Goal: Find specific page/section: Find specific page/section

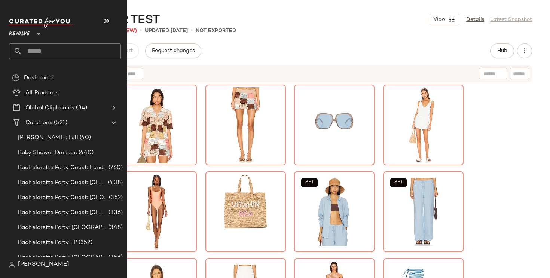
drag, startPoint x: 32, startPoint y: 34, endPoint x: 32, endPoint y: 50, distance: 16.1
click at [32, 34] on div "Revolve **" at bounding box center [21, 29] width 24 height 19
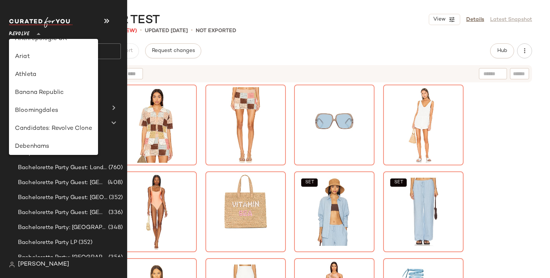
scroll to position [44, 0]
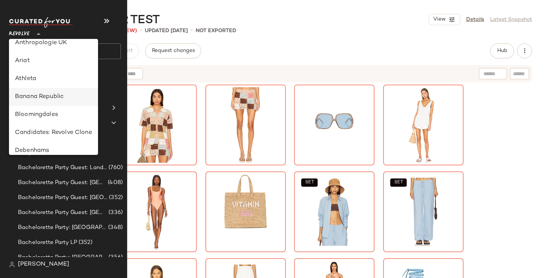
click at [33, 97] on div "Banana Republic" at bounding box center [53, 96] width 77 height 9
type input "**"
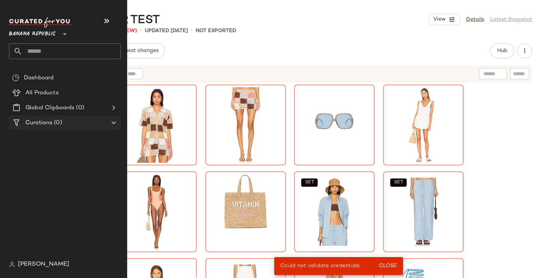
click at [39, 123] on span "Curations" at bounding box center [38, 123] width 27 height 9
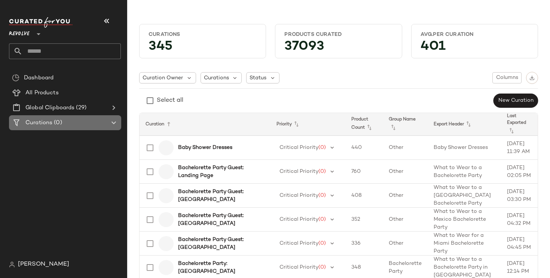
click at [116, 120] on icon at bounding box center [113, 122] width 9 height 9
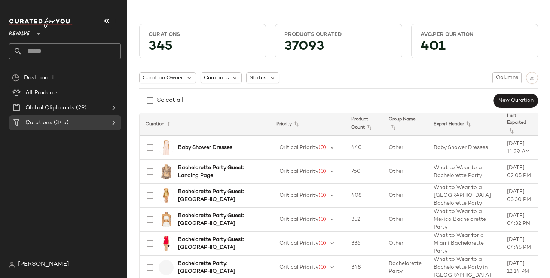
click at [116, 120] on icon at bounding box center [113, 122] width 9 height 9
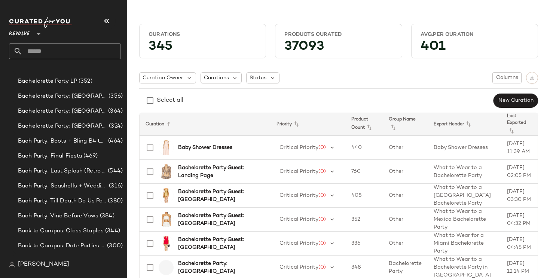
scroll to position [222, 0]
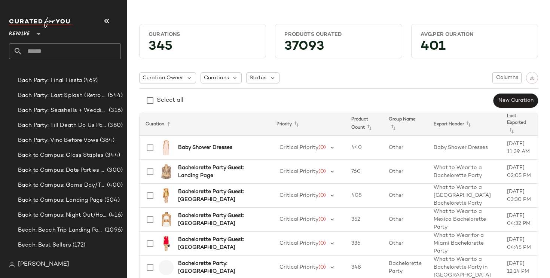
click at [30, 33] on span "Revolve" at bounding box center [19, 31] width 21 height 13
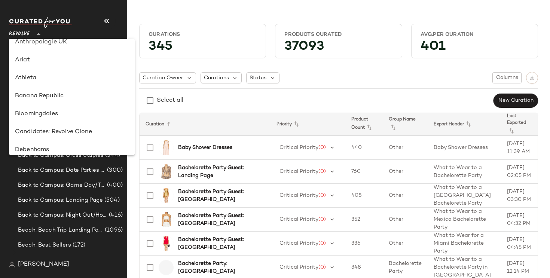
scroll to position [23, 0]
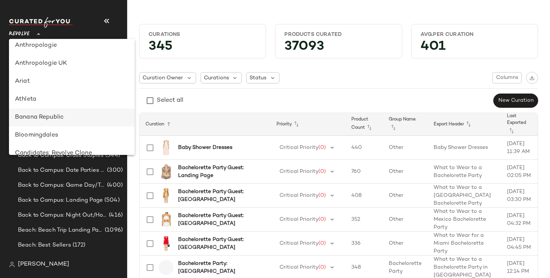
click at [43, 116] on div "Banana Republic" at bounding box center [72, 117] width 114 height 9
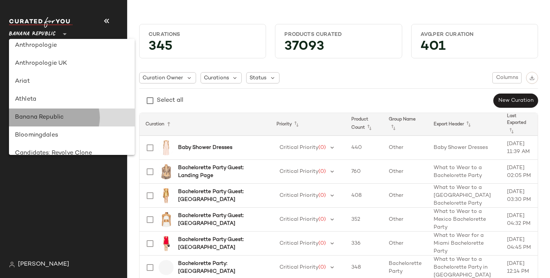
scroll to position [0, 0]
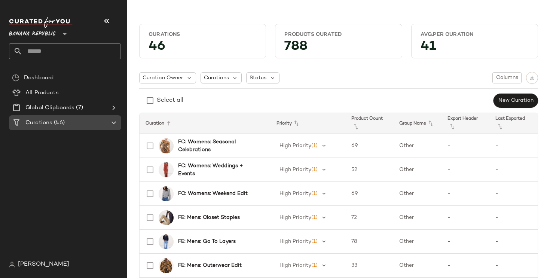
click at [115, 121] on icon at bounding box center [113, 122] width 9 height 9
click at [64, 167] on div "Dashboard All Products Global Clipboards (7) Curations (46)" at bounding box center [68, 163] width 118 height 187
click at [57, 122] on span "(46)" at bounding box center [58, 123] width 12 height 9
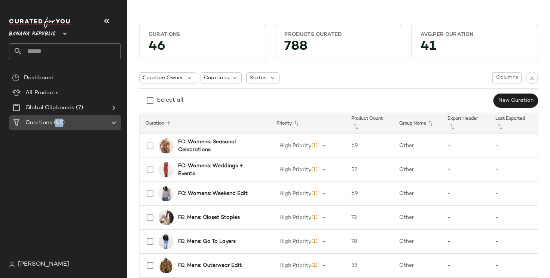
click at [57, 122] on span "(46)" at bounding box center [58, 123] width 12 height 9
click at [116, 121] on icon at bounding box center [113, 122] width 9 height 9
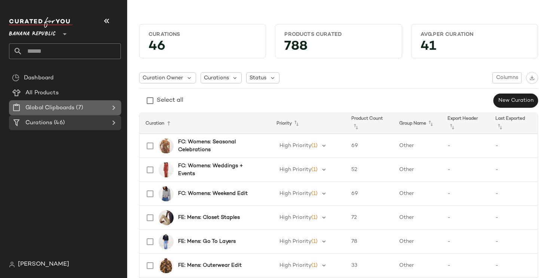
click at [114, 105] on icon at bounding box center [113, 107] width 9 height 9
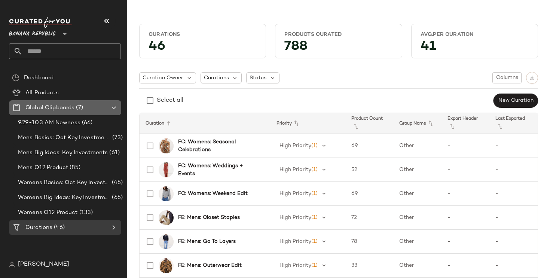
click at [114, 106] on icon at bounding box center [113, 107] width 9 height 9
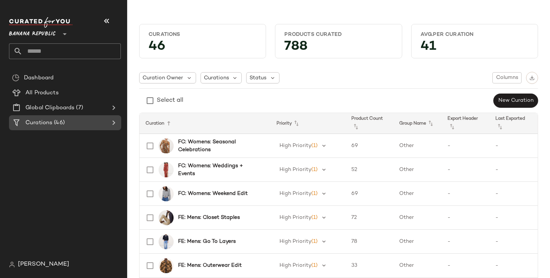
click at [113, 124] on icon at bounding box center [113, 122] width 9 height 9
click at [68, 201] on div "Dashboard All Products Global Clipboards (7) Curations (46)" at bounding box center [68, 163] width 118 height 187
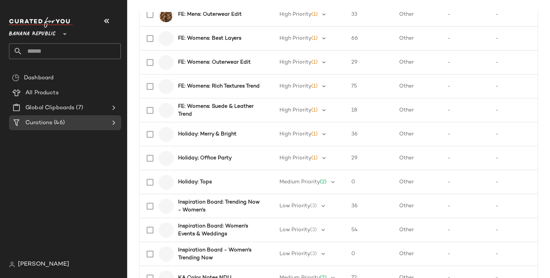
scroll to position [326, 0]
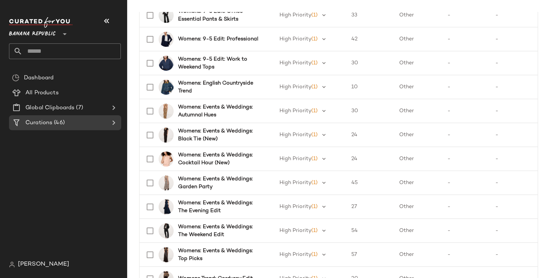
scroll to position [662, 0]
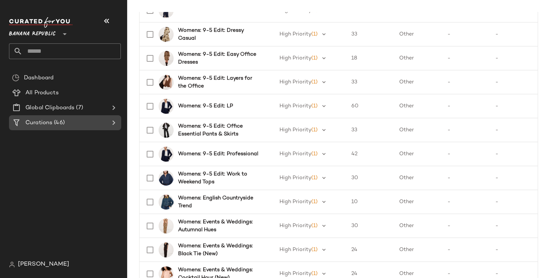
click at [112, 121] on icon at bounding box center [113, 122] width 9 height 9
click at [113, 122] on icon at bounding box center [113, 122] width 9 height 9
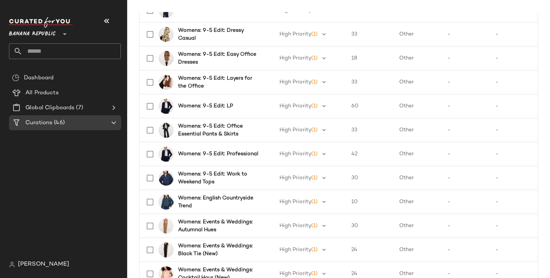
click at [66, 154] on div "Dashboard All Products Global Clipboards (7) Curations (46)" at bounding box center [68, 163] width 118 height 187
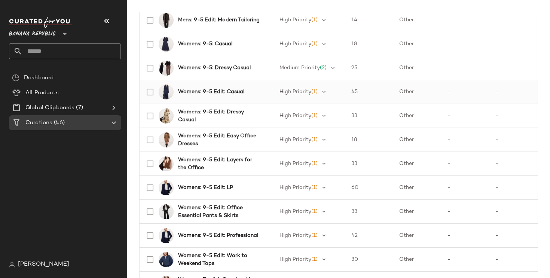
scroll to position [570, 0]
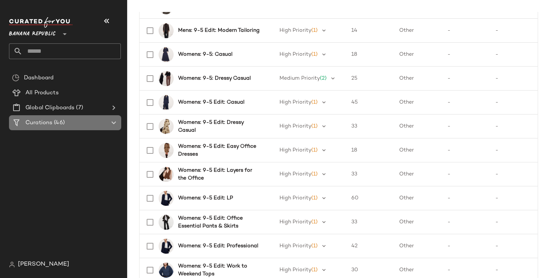
click at [111, 125] on icon at bounding box center [113, 122] width 9 height 9
click at [184, 57] on b "Womens: 9-5: Casual" at bounding box center [205, 55] width 54 height 8
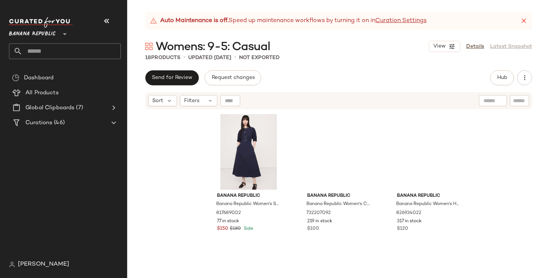
click at [507, 178] on div "Banana Republic Banana Republic Women's Stretch-Cotton Twill Utility Midi Dress…" at bounding box center [338, 203] width 423 height 187
click at [327, 163] on div "#2 View" at bounding box center [338, 152] width 75 height 76
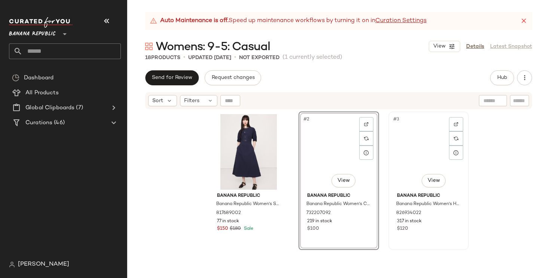
click at [415, 159] on div "#3 View" at bounding box center [428, 152] width 75 height 76
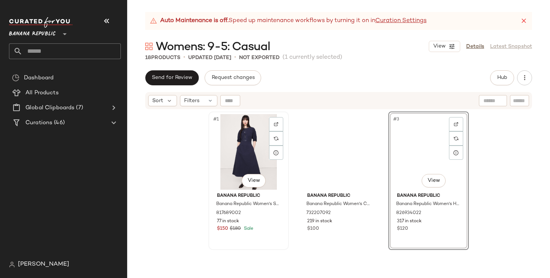
click at [238, 152] on div "#1 View" at bounding box center [248, 152] width 75 height 76
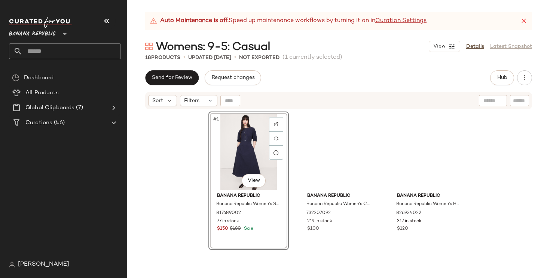
click at [158, 154] on div "#1 View Banana Republic Banana Republic Women's Stretch-Cotton Twill Utility Mi…" at bounding box center [338, 203] width 423 height 187
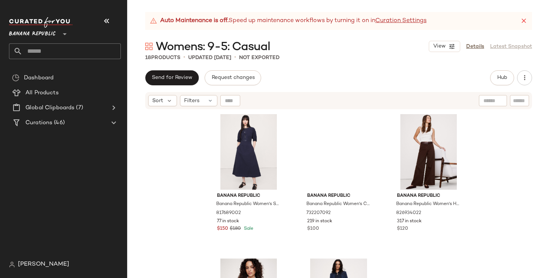
click at [170, 163] on div "Banana Republic Banana Republic Women's Stretch-Cotton Twill Utility Midi Dress…" at bounding box center [338, 203] width 423 height 187
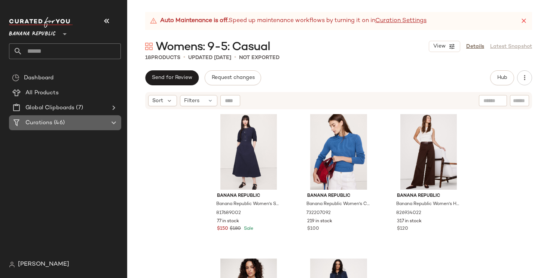
click at [62, 125] on span "(46)" at bounding box center [58, 123] width 12 height 9
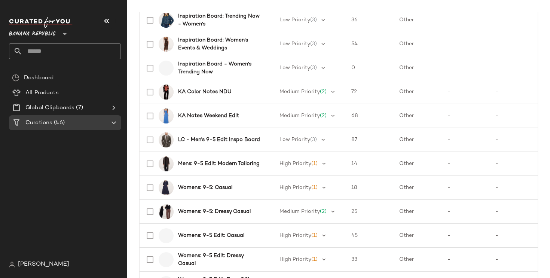
scroll to position [651, 0]
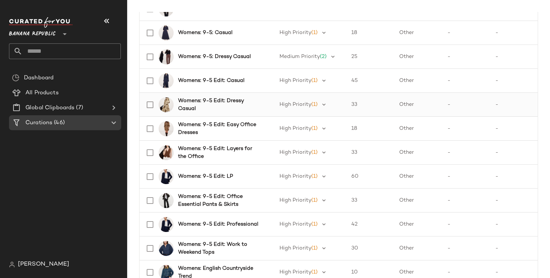
scroll to position [591, 0]
click at [121, 120] on div "Curations (46)" at bounding box center [68, 122] width 118 height 15
click at [113, 121] on icon at bounding box center [113, 122] width 9 height 9
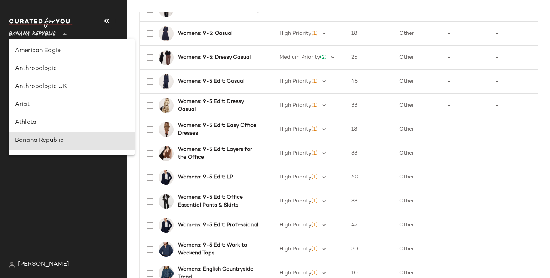
click at [53, 31] on span "Banana Republic" at bounding box center [32, 31] width 47 height 13
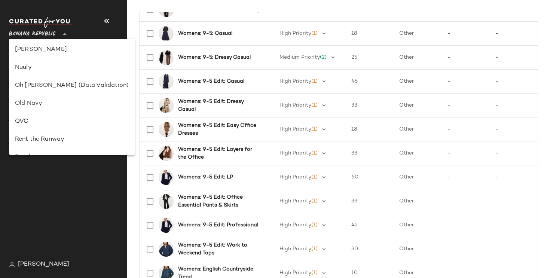
scroll to position [309, 0]
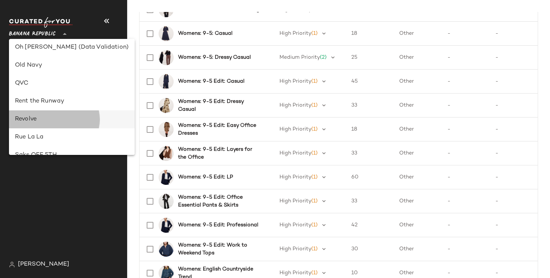
click at [66, 117] on div "Revolve" at bounding box center [72, 119] width 114 height 9
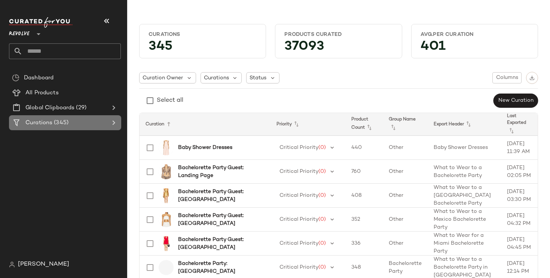
click at [112, 122] on icon at bounding box center [113, 122] width 9 height 9
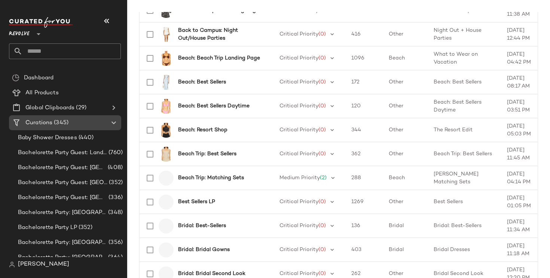
scroll to position [593, 0]
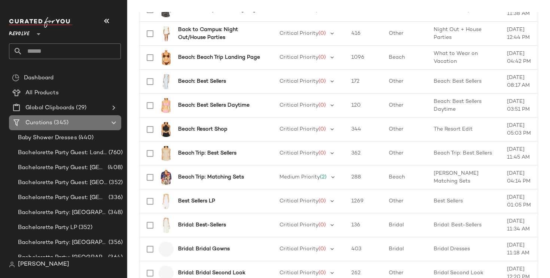
click at [114, 123] on icon at bounding box center [113, 122] width 9 height 9
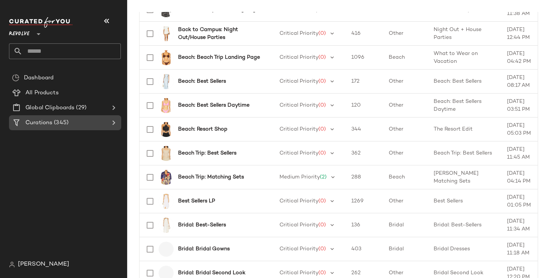
click at [114, 123] on icon at bounding box center [113, 122] width 9 height 9
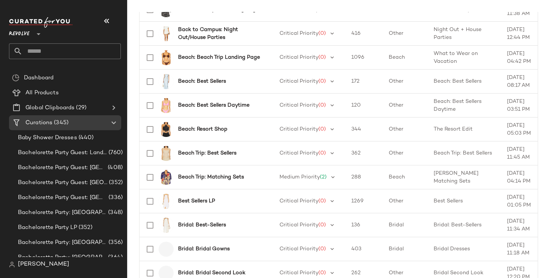
click at [29, 32] on span "Revolve" at bounding box center [19, 31] width 21 height 13
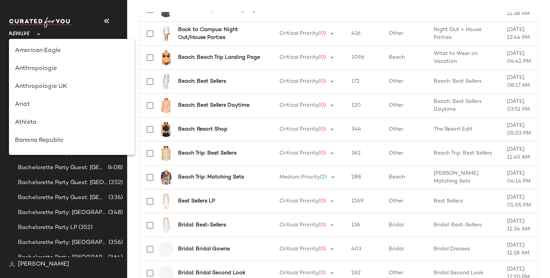
scroll to position [377, 0]
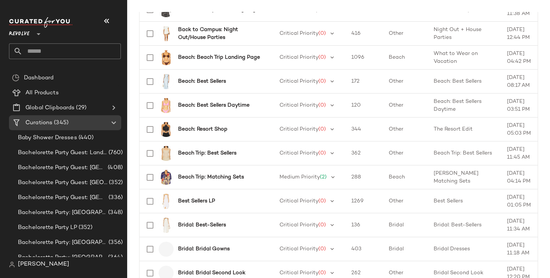
click at [30, 34] on span "Revolve" at bounding box center [19, 31] width 21 height 13
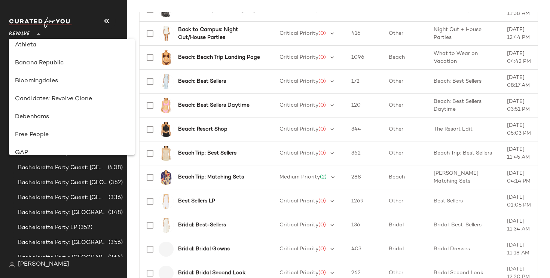
scroll to position [67, 0]
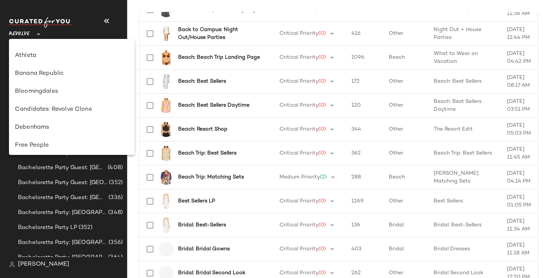
click at [35, 73] on div "Banana Republic" at bounding box center [72, 73] width 114 height 9
type input "**"
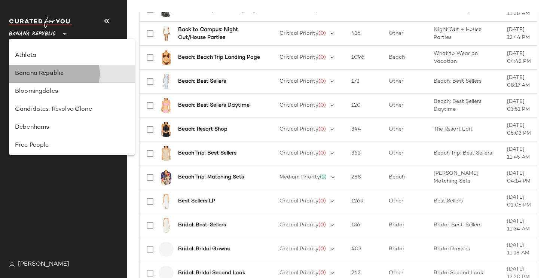
scroll to position [595, 0]
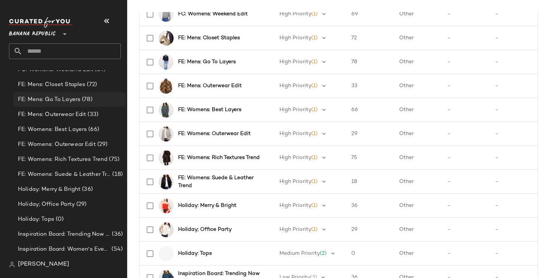
scroll to position [346, 0]
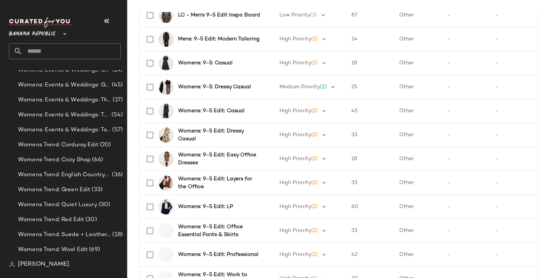
scroll to position [595, 0]
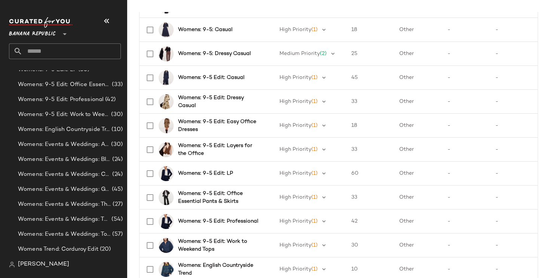
scroll to position [404, 0]
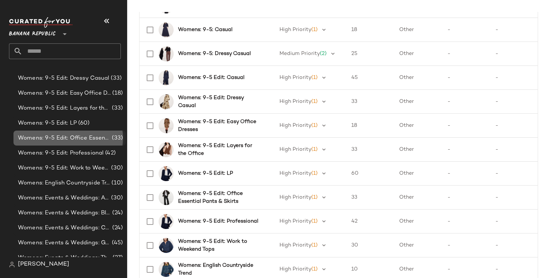
click at [82, 131] on div "Womens: 9-5 Edit: Office Essential Pants & Skirts (33)" at bounding box center [69, 138] width 112 height 15
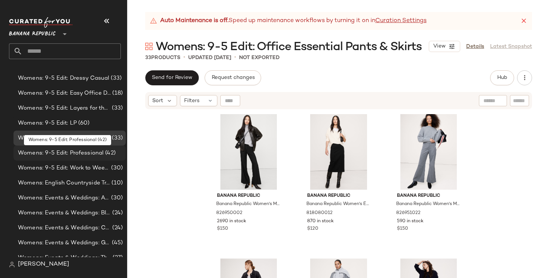
click at [82, 158] on div "Womens: 9-5 Edit: Professional (42)" at bounding box center [69, 153] width 112 height 15
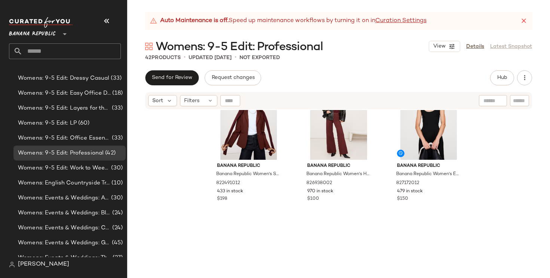
scroll to position [532, 0]
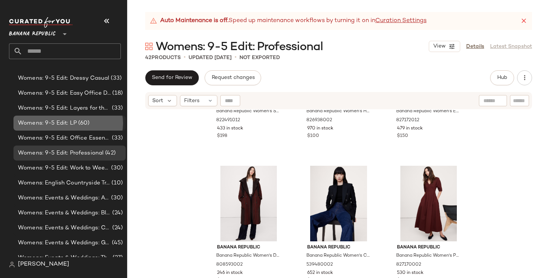
click at [92, 122] on div "Womens: 9-5 Edit: LP (60)" at bounding box center [69, 123] width 107 height 9
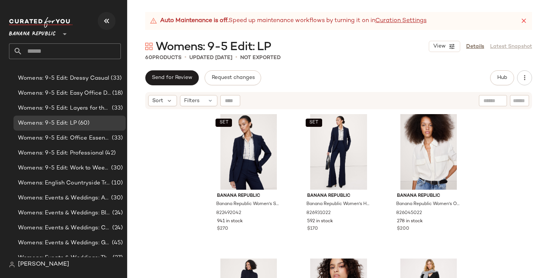
click at [112, 17] on button "button" at bounding box center [107, 21] width 18 height 18
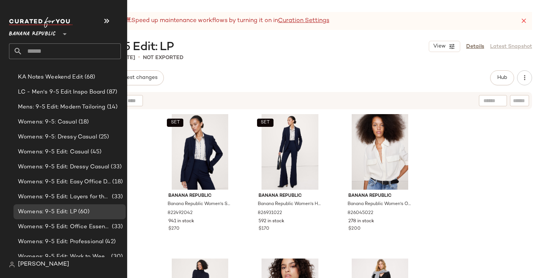
scroll to position [378, 0]
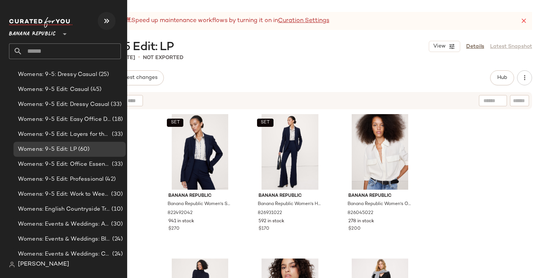
click at [108, 21] on icon "button" at bounding box center [106, 20] width 9 height 9
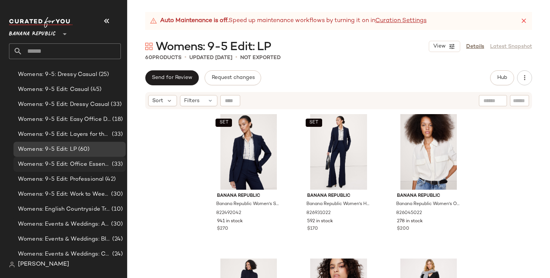
scroll to position [372, 0]
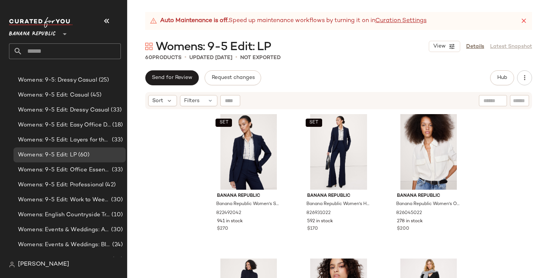
click at [526, 19] on icon at bounding box center [523, 20] width 7 height 7
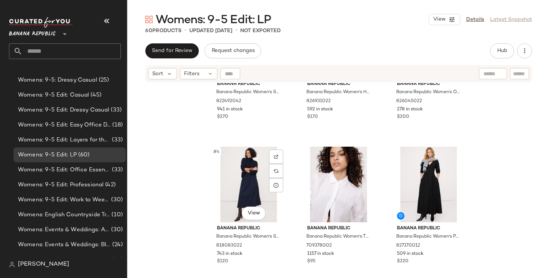
scroll to position [0, 0]
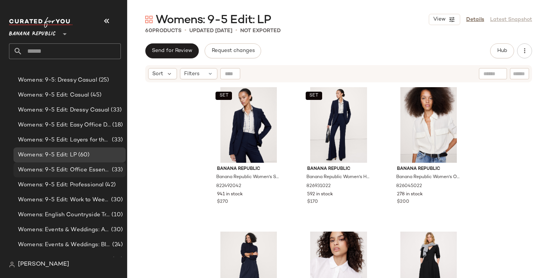
click at [96, 171] on span "Womens: 9-5 Edit: Office Essential Pants & Skirts" at bounding box center [64, 170] width 92 height 9
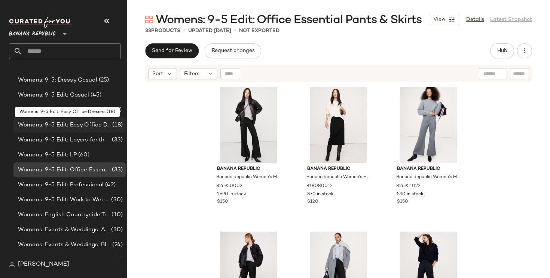
click at [100, 127] on span "Womens: 9-5 Edit: Easy Office Dresses" at bounding box center [64, 125] width 93 height 9
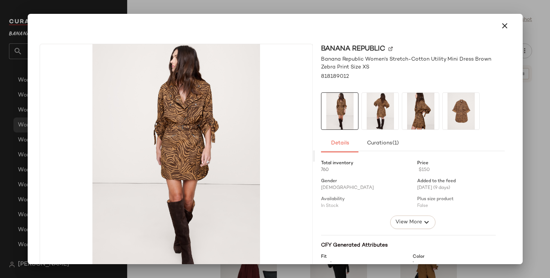
click at [369, 115] on img at bounding box center [380, 111] width 37 height 37
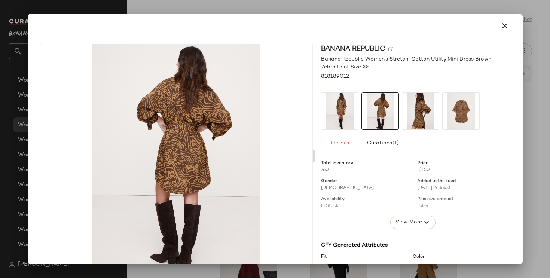
click at [330, 118] on img at bounding box center [339, 111] width 37 height 37
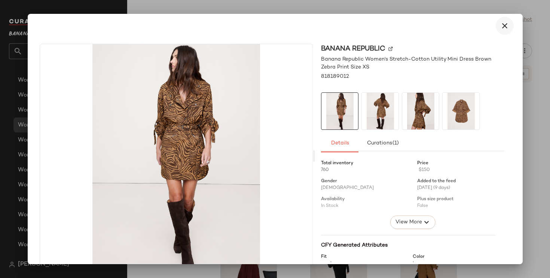
click at [496, 28] on button "button" at bounding box center [505, 26] width 18 height 18
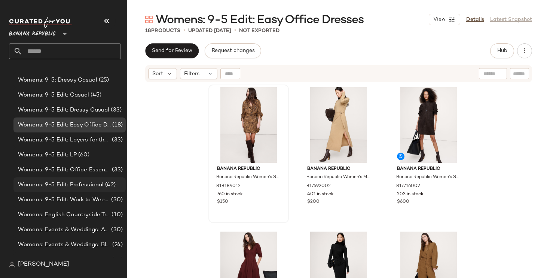
click at [105, 182] on span "(42)" at bounding box center [110, 185] width 12 height 9
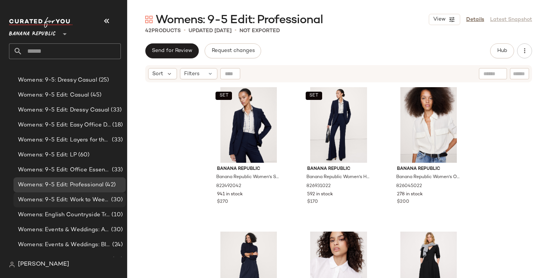
click at [110, 200] on span "(30)" at bounding box center [116, 200] width 13 height 9
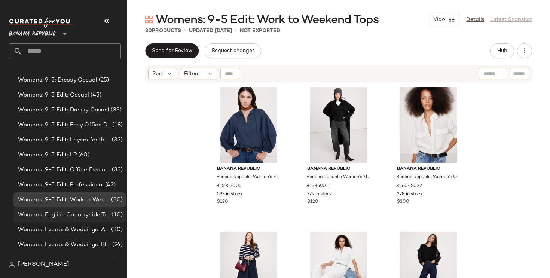
click at [74, 219] on span "Womens: English Countryside Trend" at bounding box center [64, 215] width 92 height 9
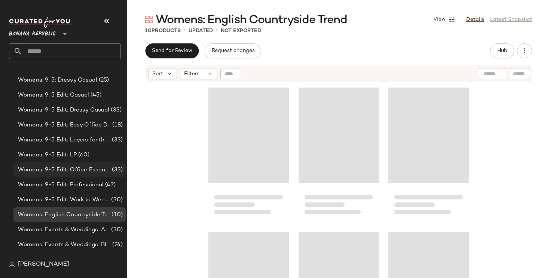
click at [71, 168] on span "Womens: 9-5 Edit: Office Essential Pants & Skirts" at bounding box center [64, 170] width 92 height 9
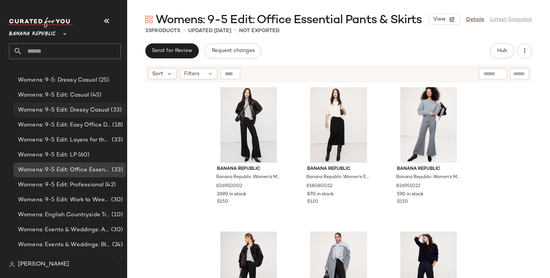
click at [88, 111] on span "Womens: 9-5 Edit: Dressy Casual" at bounding box center [63, 110] width 91 height 9
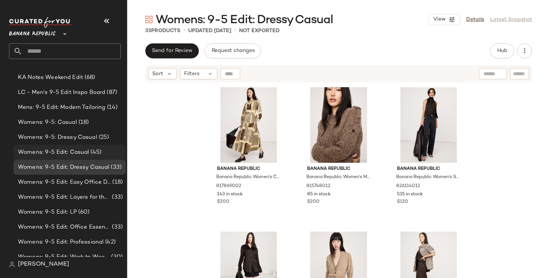
scroll to position [314, 0]
click at [93, 155] on span "(45)" at bounding box center [95, 153] width 12 height 9
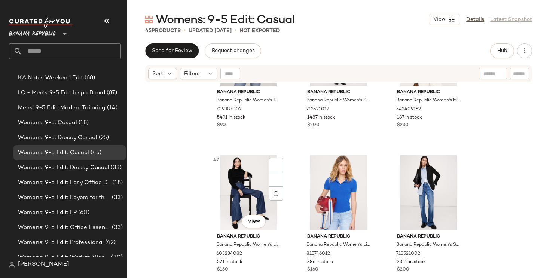
scroll to position [264, 0]
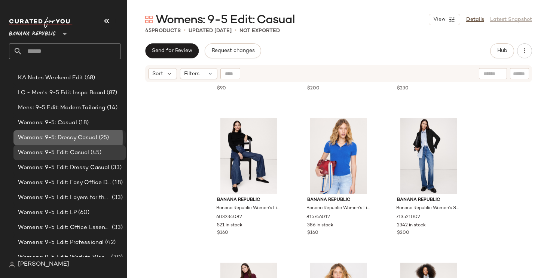
click at [86, 139] on span "Womens: 9-5: Dressy Casual" at bounding box center [57, 138] width 79 height 9
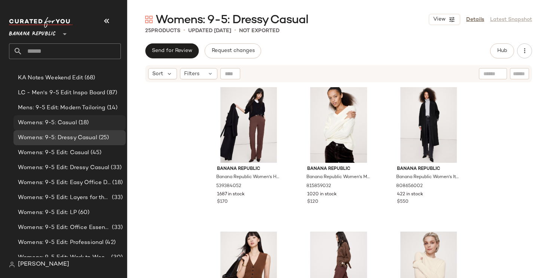
click at [104, 116] on div "Womens: 9-5: Casual (18)" at bounding box center [69, 122] width 112 height 15
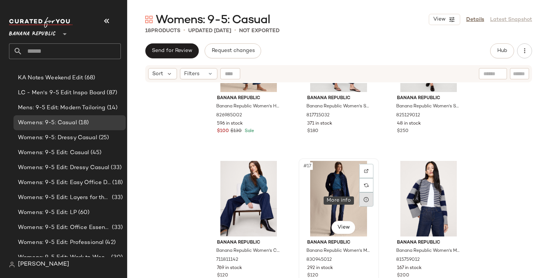
scroll to position [649, 0]
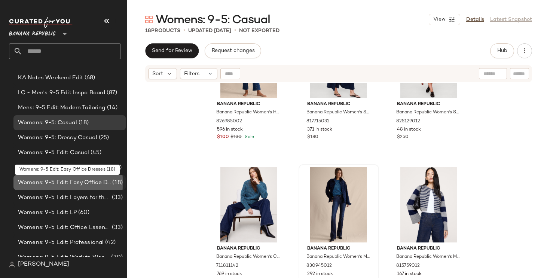
click at [105, 180] on span "Womens: 9-5 Edit: Easy Office Dresses" at bounding box center [64, 183] width 93 height 9
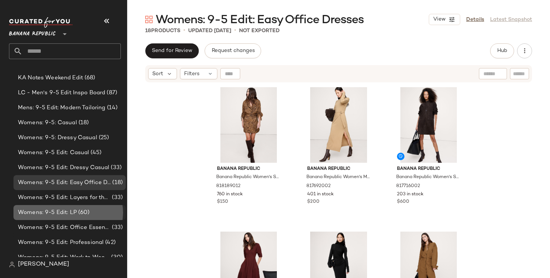
click at [101, 210] on div "Womens: 9-5 Edit: LP (60)" at bounding box center [69, 212] width 107 height 9
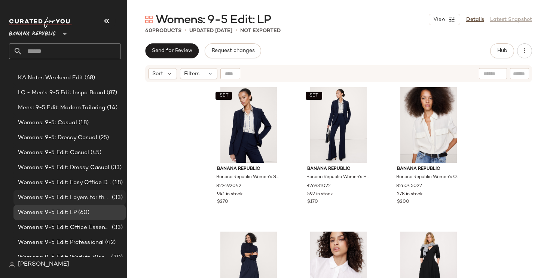
click at [97, 199] on span "Womens: 9-5 Edit: Layers for the Office" at bounding box center [64, 197] width 92 height 9
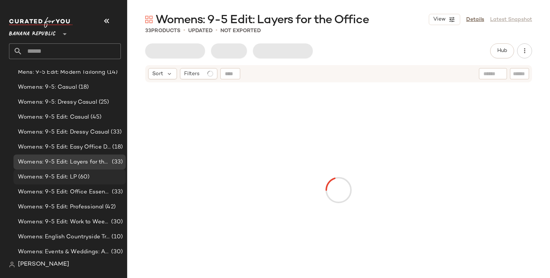
scroll to position [367, 0]
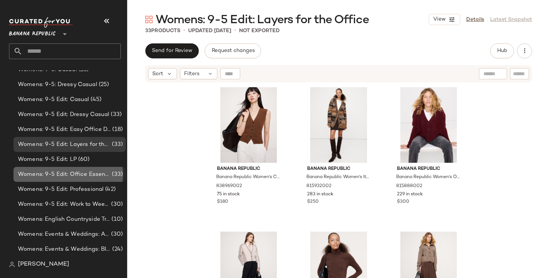
click at [107, 169] on div "Womens: 9-5 Edit: Office Essential Pants & Skirts (33)" at bounding box center [69, 174] width 112 height 15
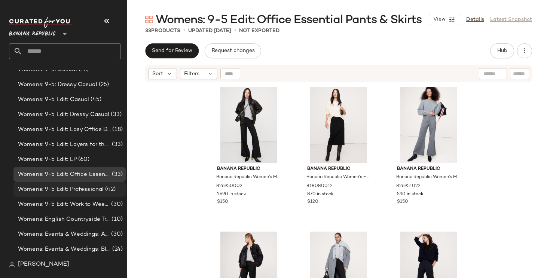
click at [98, 186] on span "Womens: 9-5 Edit: Professional" at bounding box center [61, 189] width 86 height 9
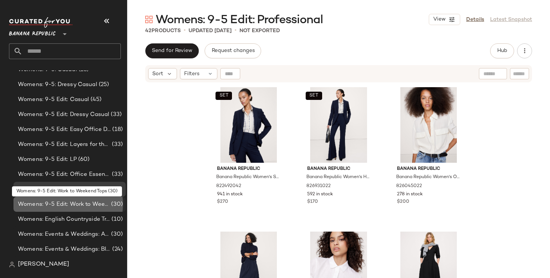
click at [98, 207] on span "Womens: 9-5 Edit: Work to Weekend Tops" at bounding box center [64, 204] width 92 height 9
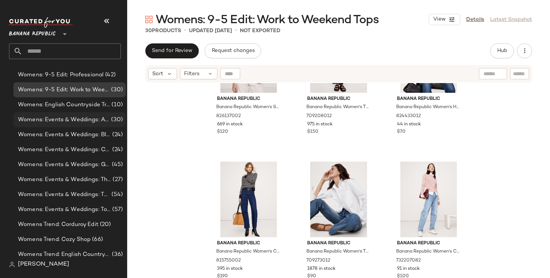
scroll to position [482, 0]
click at [93, 53] on input "text" at bounding box center [71, 51] width 98 height 16
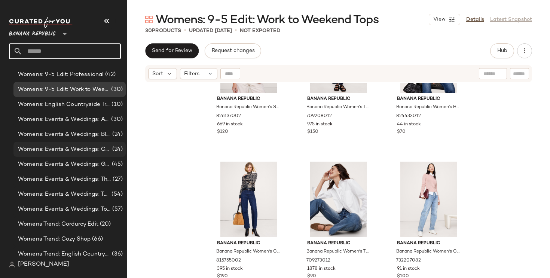
click at [30, 156] on div "Womens: Events & Weddings: Cocktail Hour (New) (24)" at bounding box center [69, 149] width 112 height 15
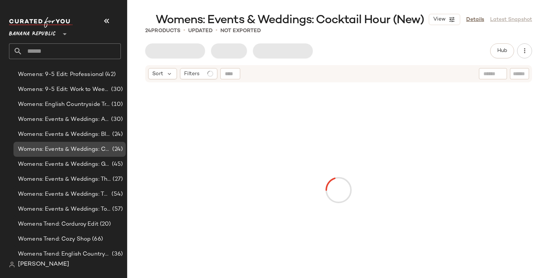
scroll to position [0, 0]
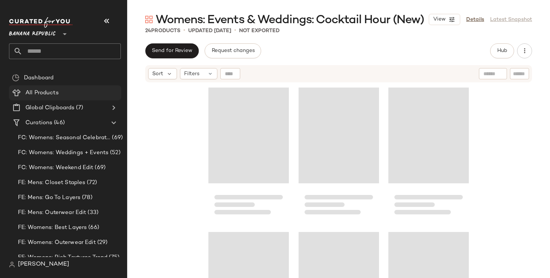
click at [47, 98] on Products "All Products" at bounding box center [65, 92] width 112 height 15
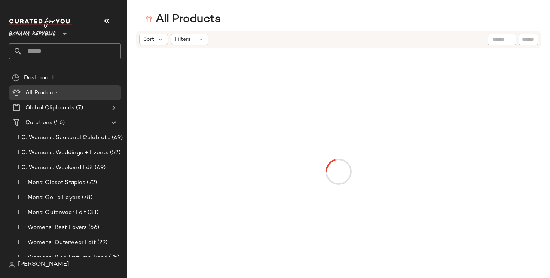
click at [503, 39] on div at bounding box center [502, 39] width 28 height 11
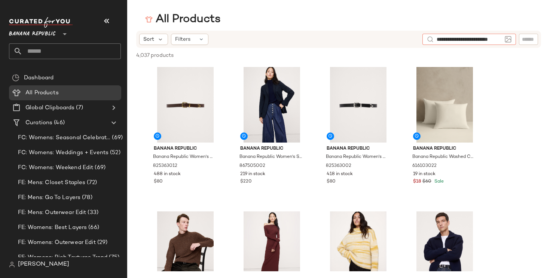
type input "**********"
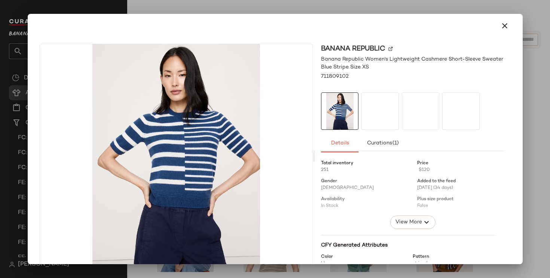
scroll to position [179, 0]
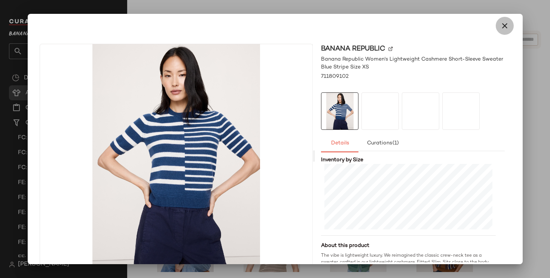
click at [504, 27] on button "button" at bounding box center [505, 26] width 18 height 18
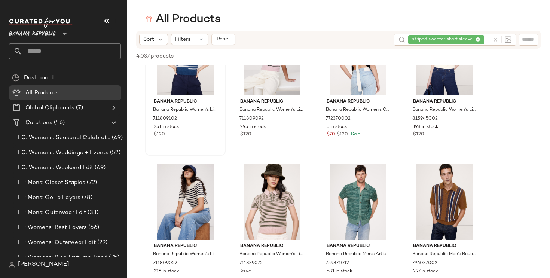
scroll to position [0, 0]
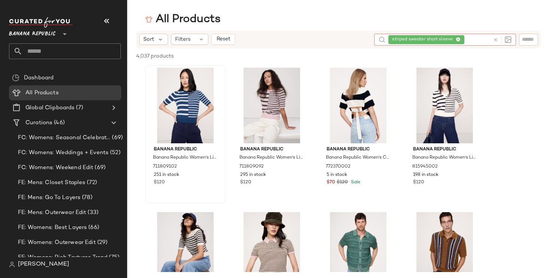
click at [480, 38] on div "striped sweater short sleeve" at bounding box center [438, 40] width 101 height 12
click at [459, 39] on icon at bounding box center [458, 39] width 5 height 5
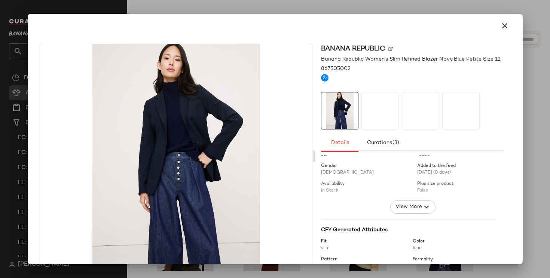
scroll to position [13, 0]
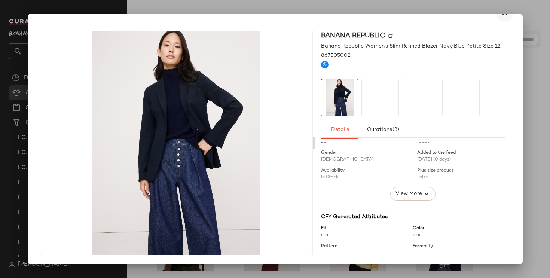
click at [502, 15] on icon "button" at bounding box center [504, 12] width 9 height 9
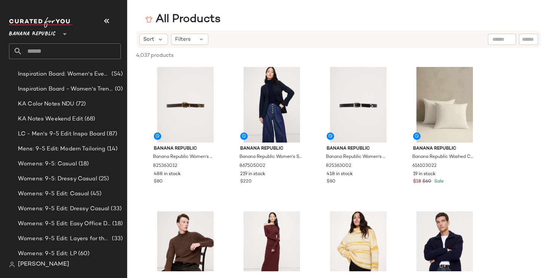
scroll to position [360, 0]
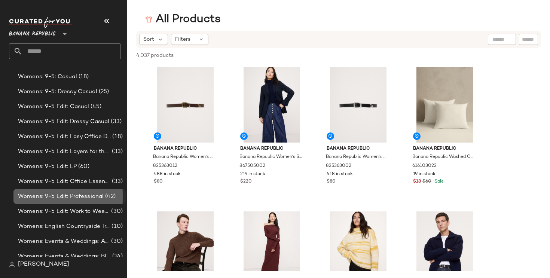
click at [62, 195] on span "Womens: 9-5 Edit: Professional" at bounding box center [61, 196] width 86 height 9
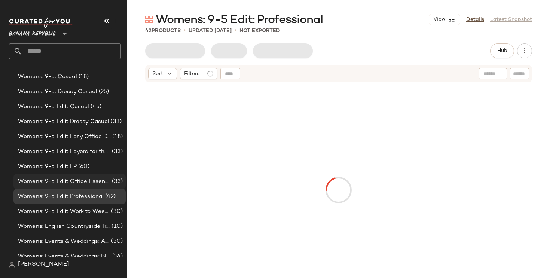
click at [71, 184] on span "Womens: 9-5 Edit: Office Essential Pants & Skirts" at bounding box center [64, 181] width 92 height 9
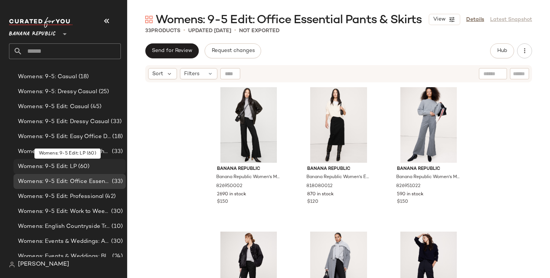
click at [76, 167] on span "Womens: 9-5 Edit: LP" at bounding box center [47, 166] width 59 height 9
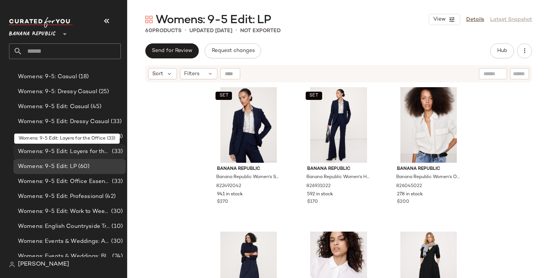
click at [87, 151] on span "Womens: 9-5 Edit: Layers for the Office" at bounding box center [64, 151] width 92 height 9
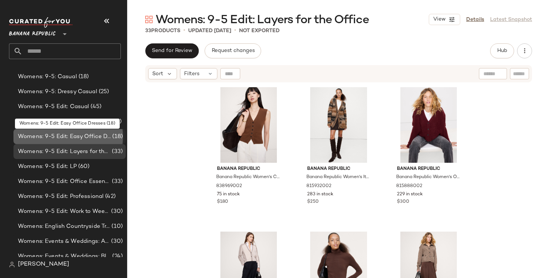
click at [92, 143] on div "Womens: 9-5 Edit: Easy Office Dresses (18)" at bounding box center [69, 136] width 112 height 15
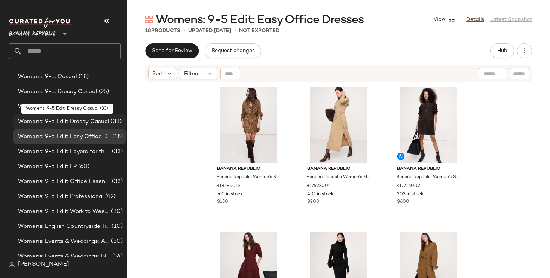
click at [96, 122] on span "Womens: 9-5 Edit: Dressy Casual" at bounding box center [63, 122] width 91 height 9
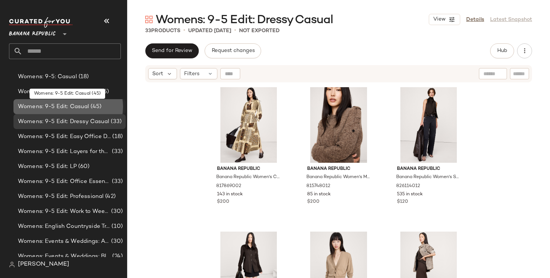
click at [101, 103] on div "Womens: 9-5 Edit: Casual (45)" at bounding box center [69, 107] width 107 height 9
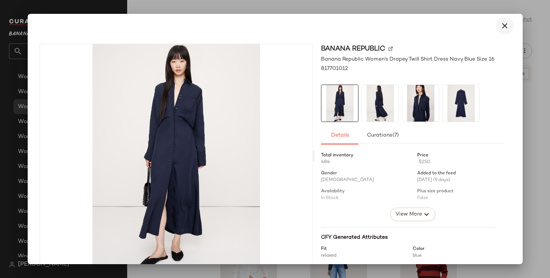
click at [500, 26] on icon "button" at bounding box center [504, 25] width 9 height 9
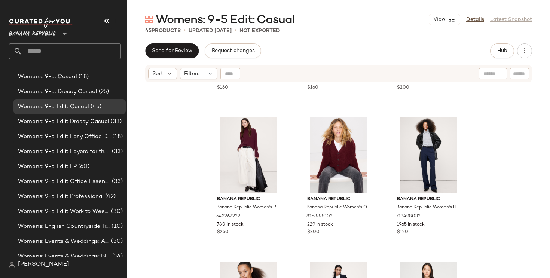
scroll to position [409, 0]
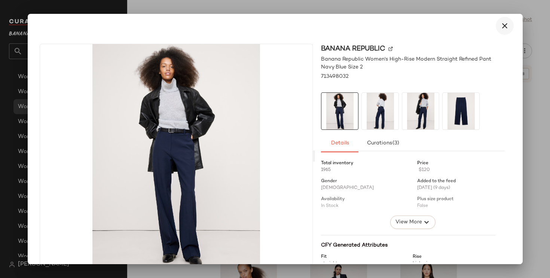
click at [500, 27] on icon "button" at bounding box center [504, 25] width 9 height 9
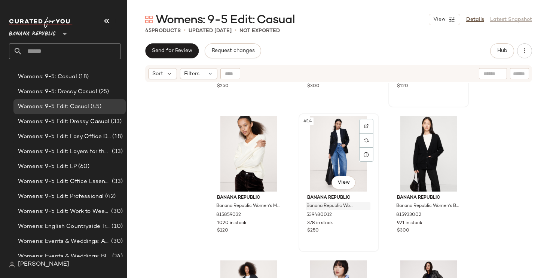
scroll to position [554, 0]
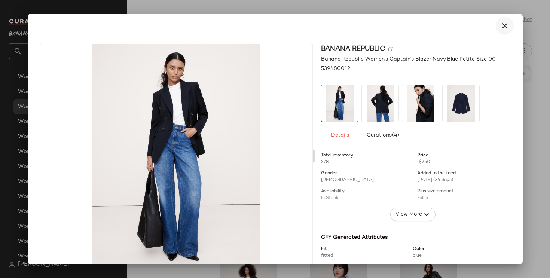
click at [500, 29] on icon "button" at bounding box center [504, 25] width 9 height 9
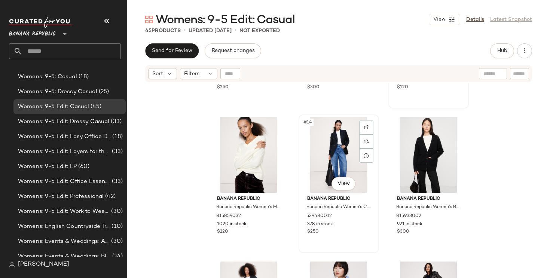
click at [333, 143] on div "#14 View" at bounding box center [338, 155] width 75 height 76
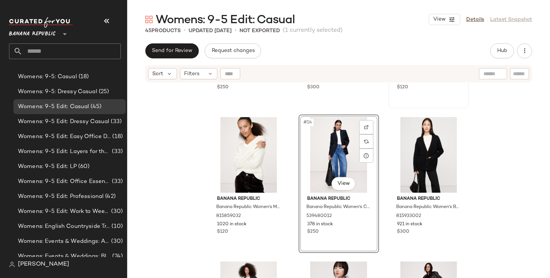
click at [188, 196] on div "Banana Republic Banana Republic Women's Relaxed Cashmere Turtleneck Sweater Por…" at bounding box center [338, 190] width 423 height 214
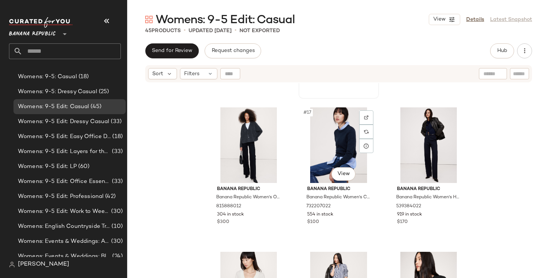
scroll to position [707, 0]
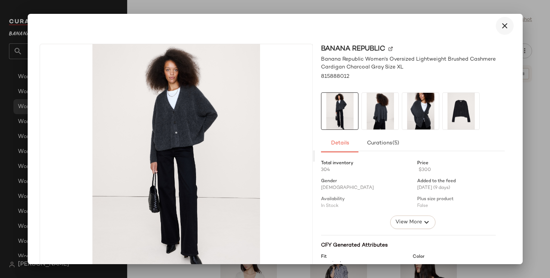
click at [501, 26] on icon "button" at bounding box center [504, 25] width 9 height 9
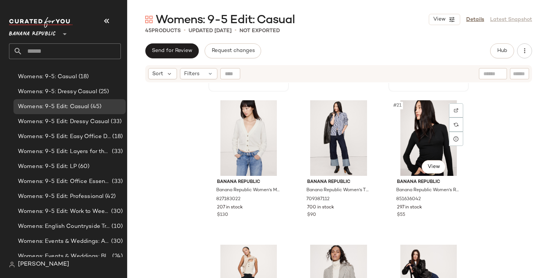
scroll to position [859, 0]
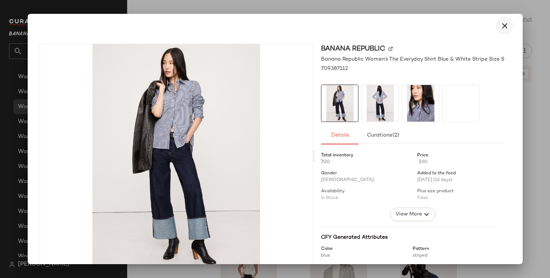
click at [501, 25] on icon "button" at bounding box center [504, 25] width 9 height 9
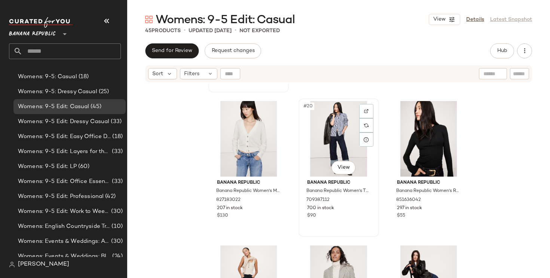
click at [342, 145] on div "#20 View" at bounding box center [338, 139] width 75 height 76
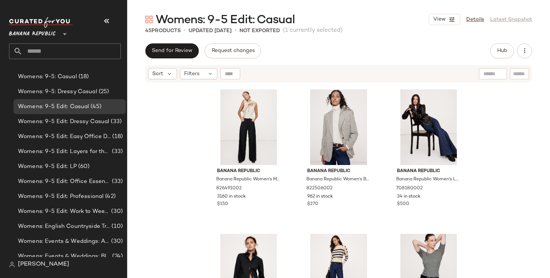
scroll to position [1013, 0]
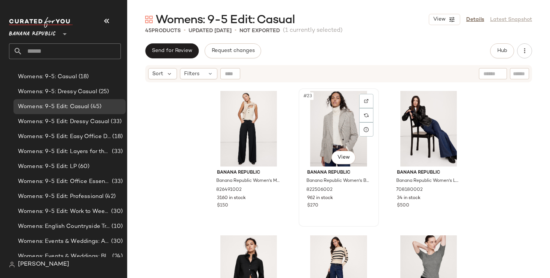
click at [341, 113] on div "#23 View" at bounding box center [338, 129] width 75 height 76
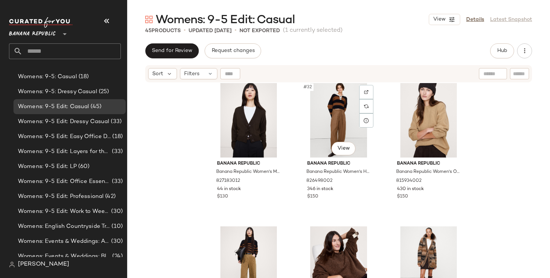
scroll to position [1455, 0]
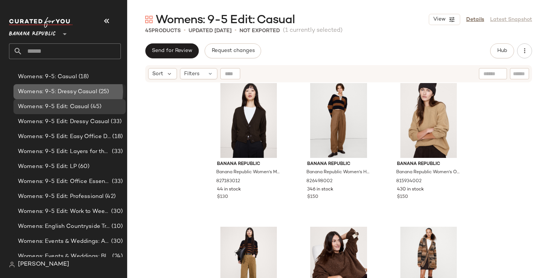
click at [107, 93] on span "(25)" at bounding box center [103, 92] width 12 height 9
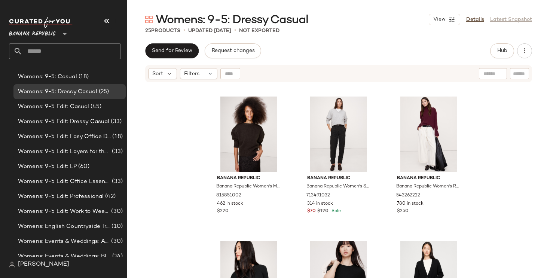
scroll to position [452, 0]
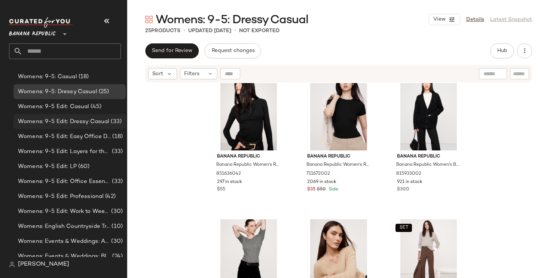
click at [109, 125] on span "(33)" at bounding box center [115, 122] width 12 height 9
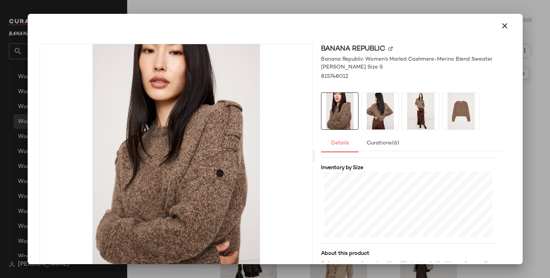
scroll to position [171, 0]
click at [538, 194] on div at bounding box center [275, 139] width 550 height 278
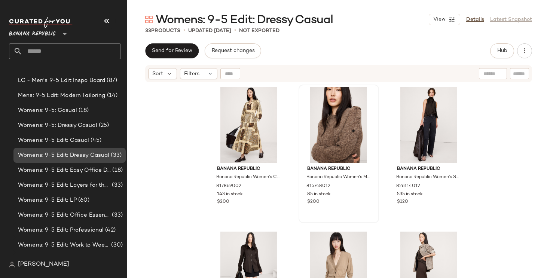
scroll to position [325, 0]
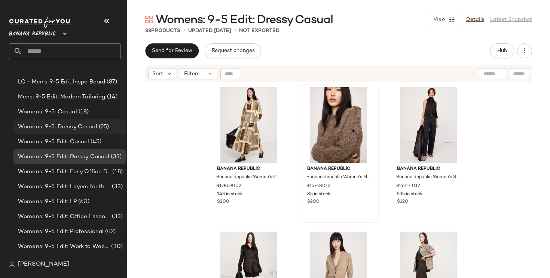
click at [104, 124] on span "(25)" at bounding box center [103, 127] width 12 height 9
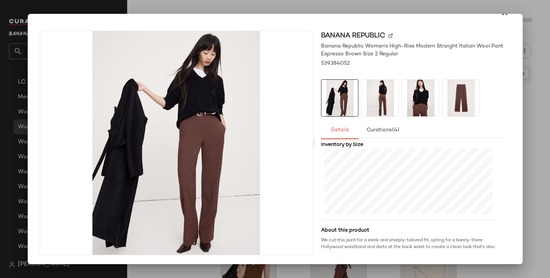
scroll to position [196, 0]
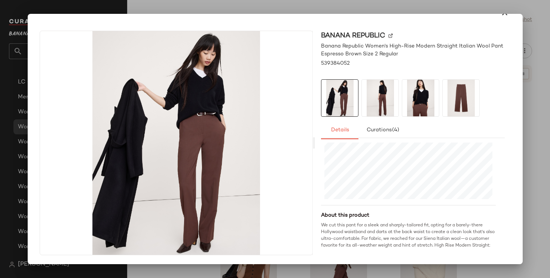
click at [533, 91] on div at bounding box center [275, 139] width 550 height 278
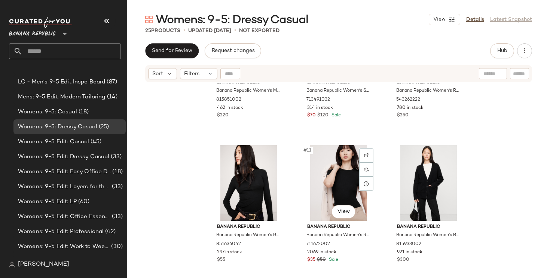
scroll to position [381, 0]
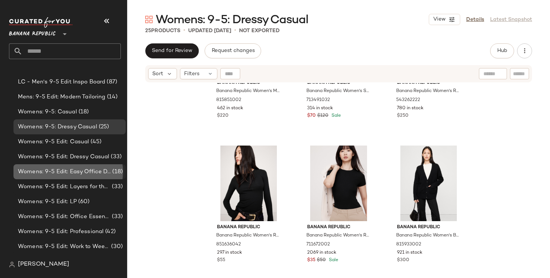
click at [73, 165] on div "Womens: 9-5 Edit: Easy Office Dresses (18)" at bounding box center [69, 171] width 112 height 15
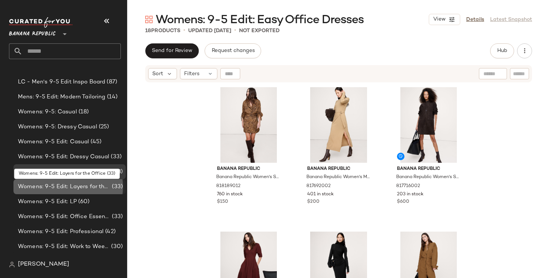
click at [79, 187] on span "Womens: 9-5 Edit: Layers for the Office" at bounding box center [64, 187] width 92 height 9
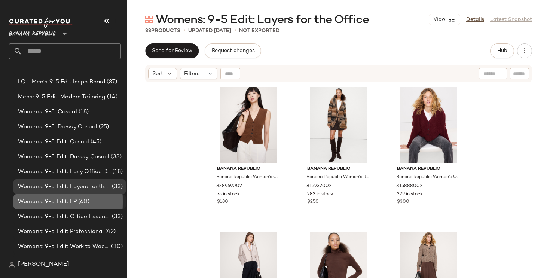
click at [82, 205] on span "(60)" at bounding box center [83, 202] width 13 height 9
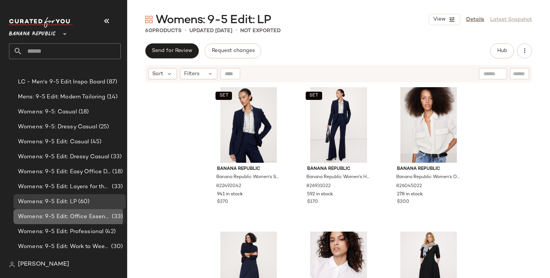
click at [92, 214] on span "Womens: 9-5 Edit: Office Essential Pants & Skirts" at bounding box center [64, 217] width 92 height 9
